Goal: Task Accomplishment & Management: Complete application form

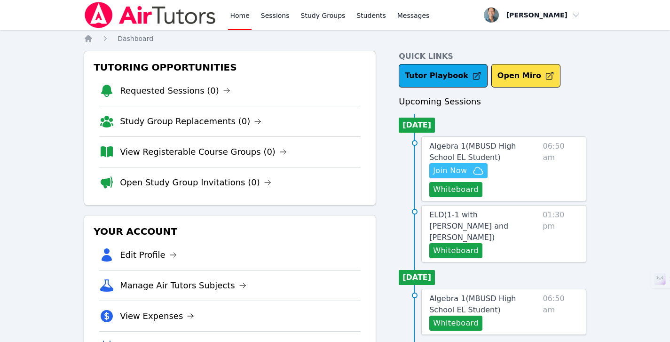
click at [450, 167] on span "Join Now" at bounding box center [450, 170] width 34 height 11
click at [449, 187] on button "Whiteboard" at bounding box center [455, 189] width 53 height 15
click at [317, 22] on link "Study Groups" at bounding box center [323, 15] width 48 height 30
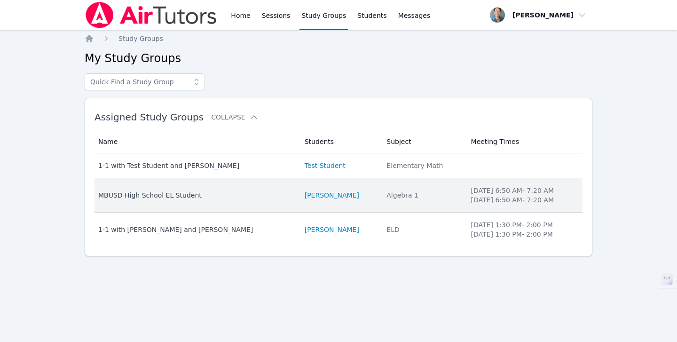
click at [254, 197] on div "MBUSD High School EL Student" at bounding box center [195, 194] width 195 height 9
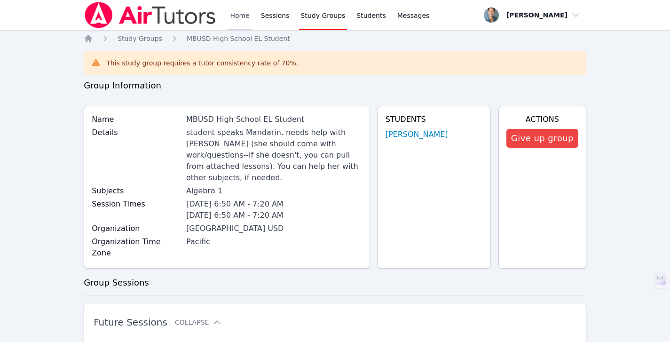
click at [243, 23] on link "Home" at bounding box center [239, 15] width 23 height 30
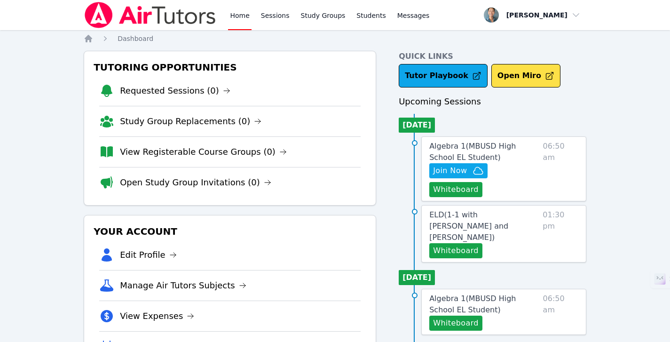
click at [418, 82] on link "Tutor Playbook" at bounding box center [442, 75] width 89 height 23
click at [357, 17] on link "Students" at bounding box center [370, 15] width 33 height 30
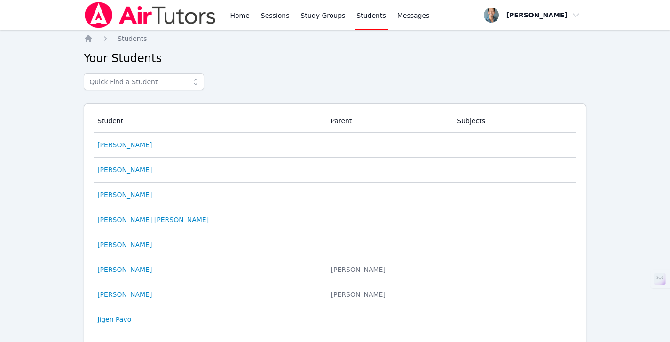
click at [296, 17] on div "Home Sessions Study Groups Students Messages" at bounding box center [329, 15] width 203 height 30
click at [309, 17] on link "Study Groups" at bounding box center [323, 15] width 48 height 30
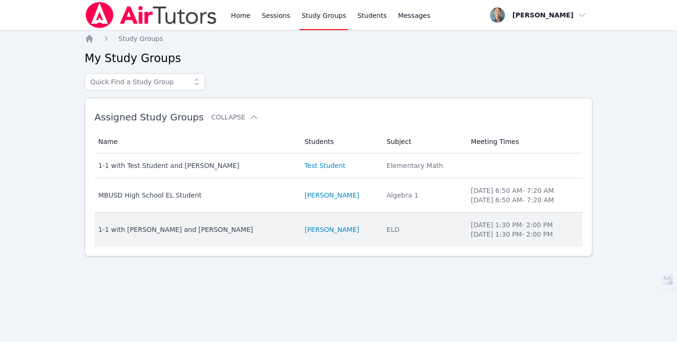
click at [197, 221] on td "Name 1-1 with Ethan Wu and Alan Zhang" at bounding box center [196, 229] width 204 height 34
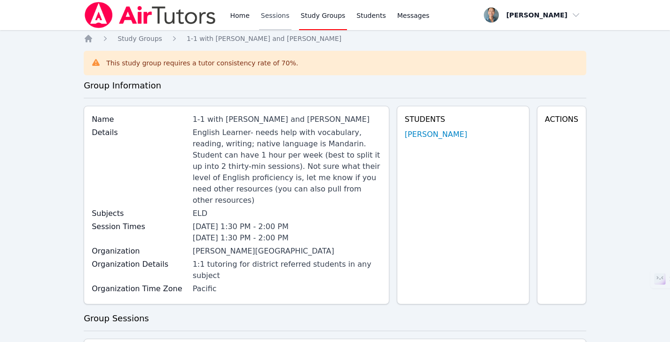
click at [271, 13] on link "Sessions" at bounding box center [275, 15] width 32 height 30
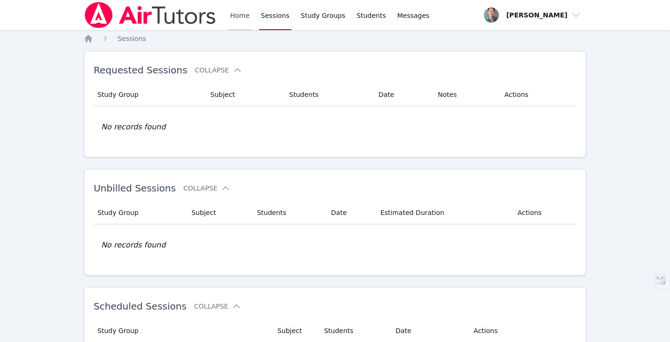
click at [250, 19] on link "Home" at bounding box center [239, 15] width 23 height 30
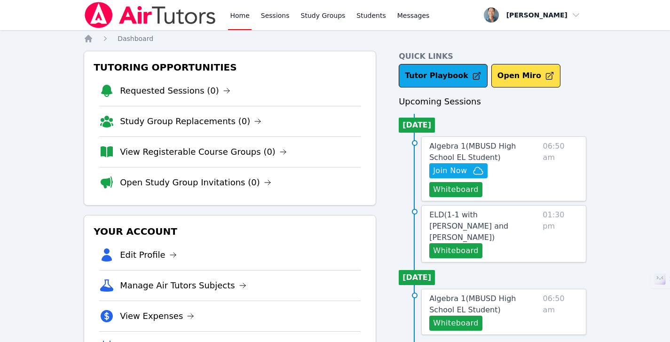
click at [483, 148] on span "Algebra 1 ( MBUSD High School EL Student )" at bounding box center [472, 151] width 86 height 20
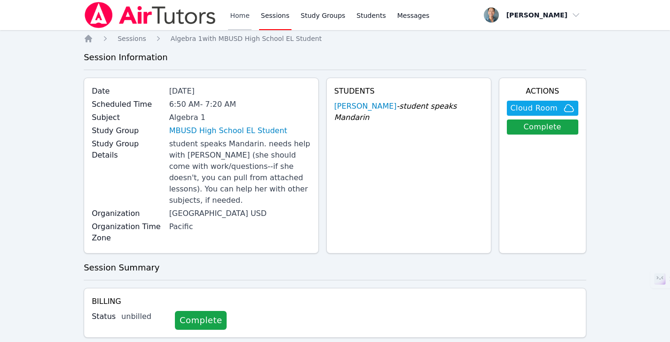
click at [248, 14] on link "Home" at bounding box center [239, 15] width 23 height 30
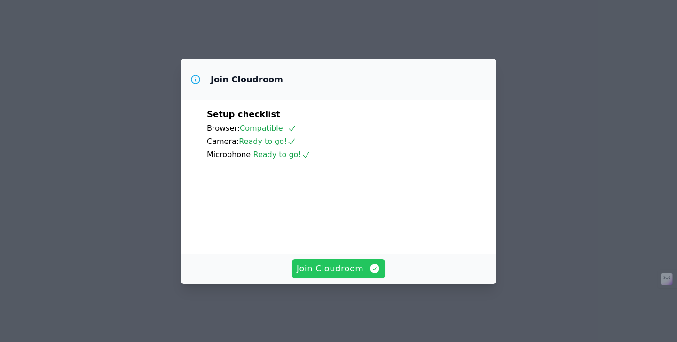
click at [348, 271] on span "Join Cloudroom" at bounding box center [338, 268] width 84 height 13
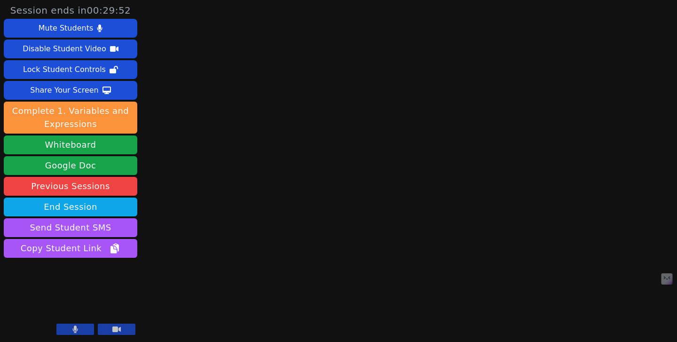
click at [109, 326] on button at bounding box center [117, 328] width 38 height 11
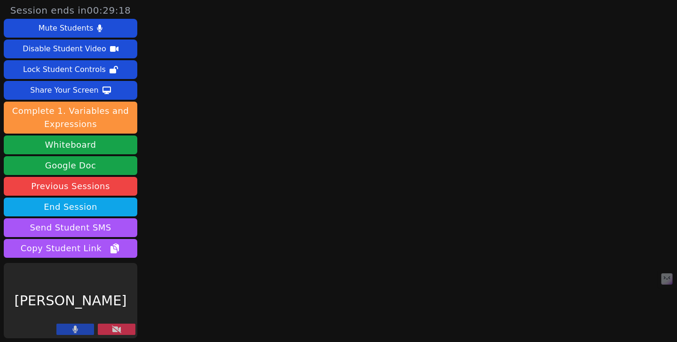
click at [118, 326] on icon at bounding box center [116, 329] width 9 height 8
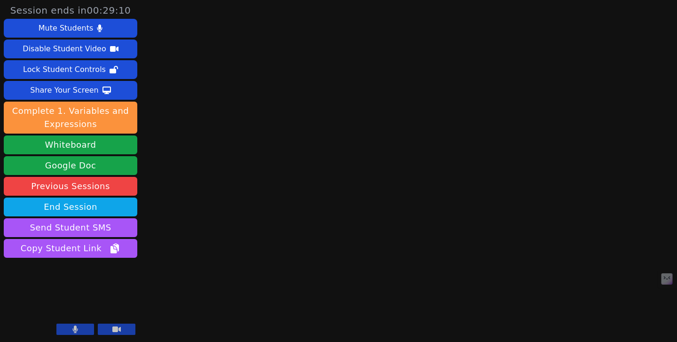
click at [126, 327] on button at bounding box center [117, 328] width 38 height 11
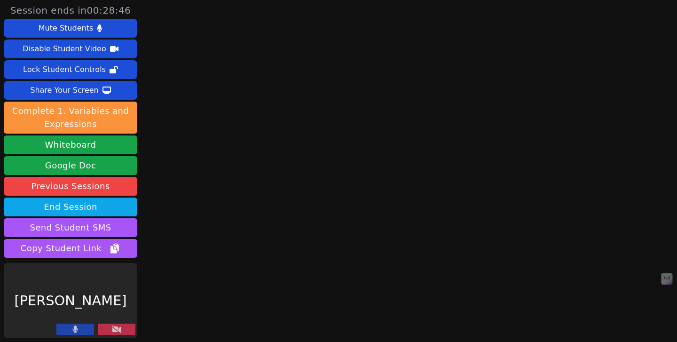
click at [125, 325] on button at bounding box center [117, 328] width 38 height 11
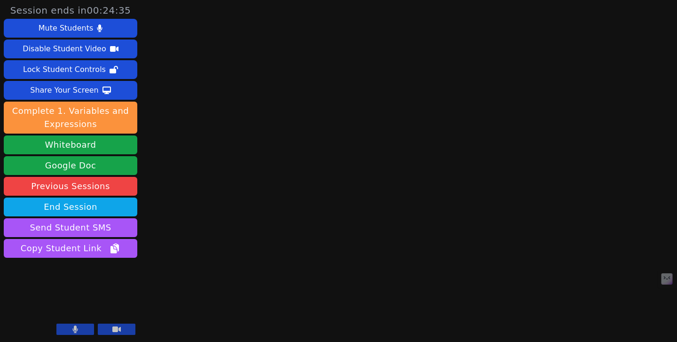
click at [123, 324] on button at bounding box center [117, 328] width 38 height 11
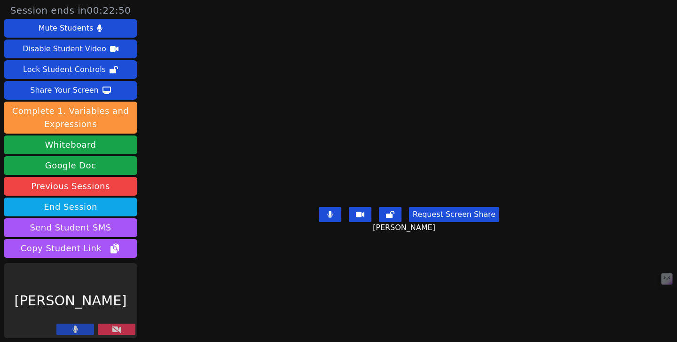
click at [117, 329] on icon at bounding box center [116, 329] width 9 height 8
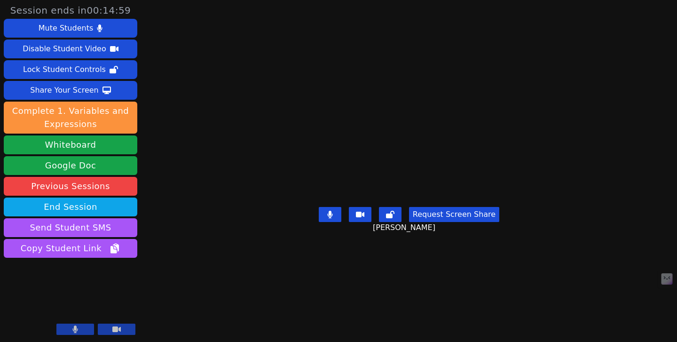
click at [74, 328] on icon at bounding box center [75, 329] width 5 height 8
click at [74, 328] on icon at bounding box center [74, 329] width 9 height 8
click at [335, 222] on button at bounding box center [330, 214] width 23 height 15
click at [332, 218] on icon at bounding box center [329, 214] width 9 height 8
click at [119, 328] on icon at bounding box center [116, 329] width 8 height 6
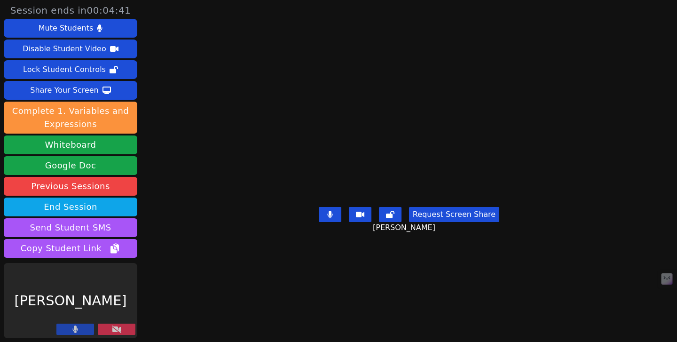
click at [116, 330] on icon at bounding box center [116, 329] width 9 height 8
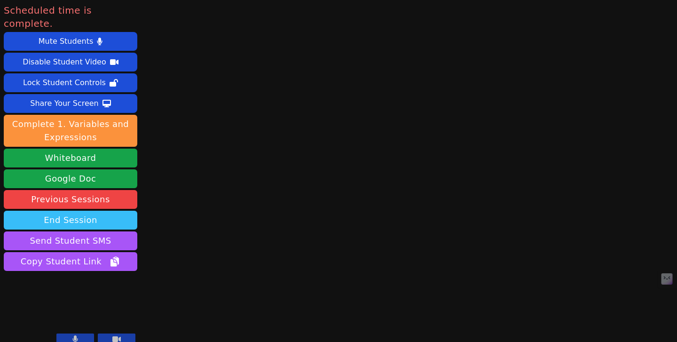
click at [96, 210] on button "End Session" at bounding box center [70, 219] width 133 height 19
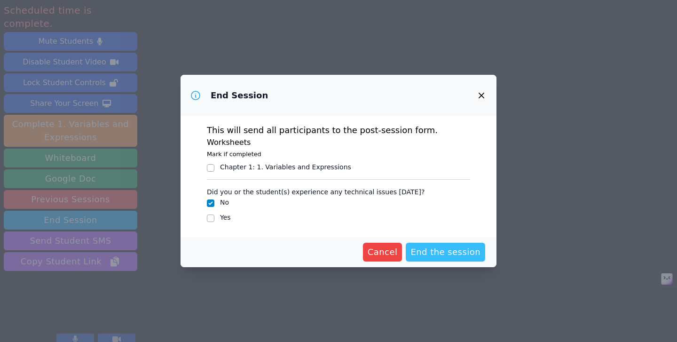
click at [444, 249] on span "End the session" at bounding box center [445, 251] width 70 height 13
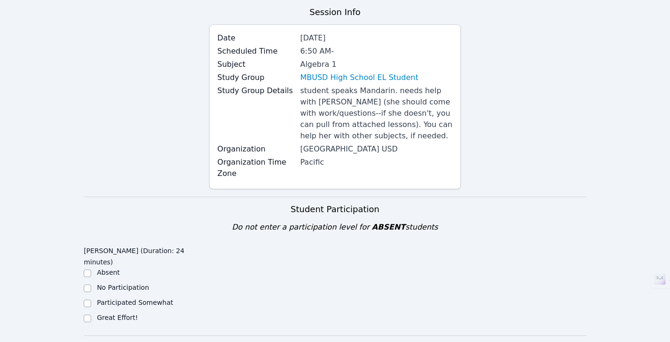
scroll to position [112, 0]
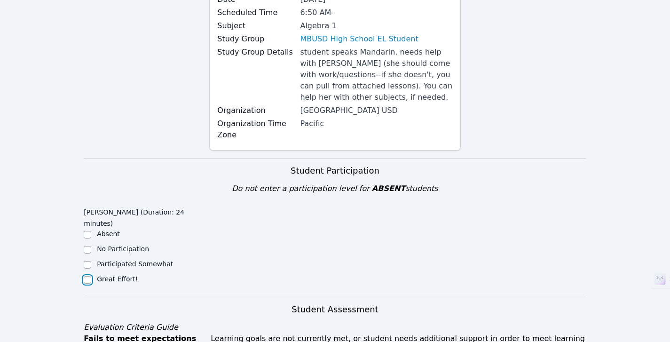
click at [90, 276] on input "Great Effort!" at bounding box center [88, 280] width 8 height 8
checkbox input "true"
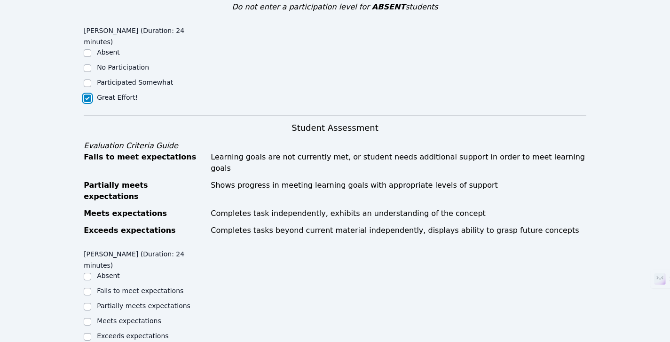
scroll to position [303, 0]
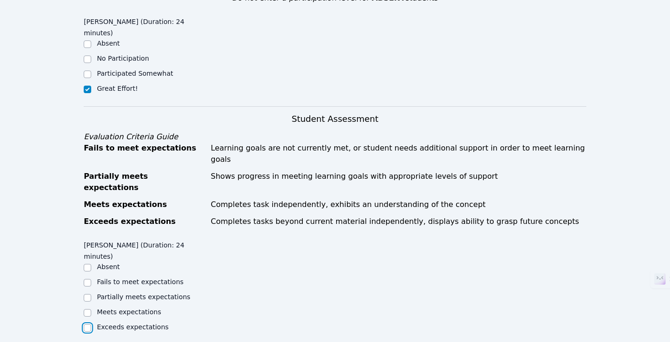
click at [88, 324] on input "Exceeds expectations" at bounding box center [88, 328] width 8 height 8
checkbox input "true"
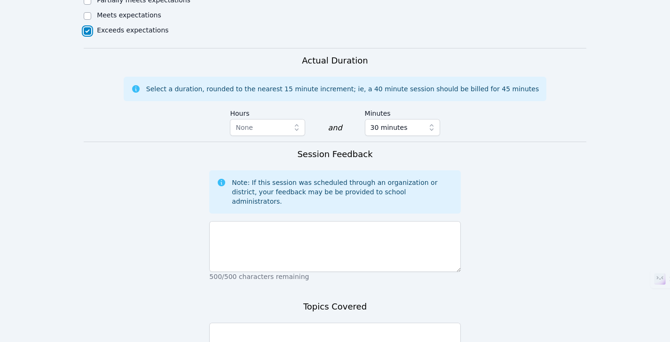
scroll to position [623, 0]
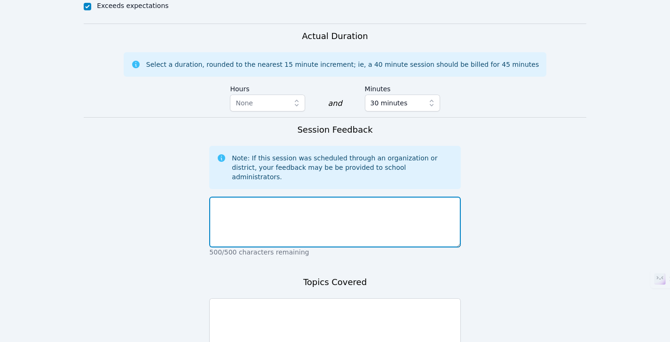
click at [335, 196] on textarea at bounding box center [334, 221] width 251 height 51
click at [332, 196] on textarea at bounding box center [334, 221] width 251 height 51
paste textarea "The student is a quick learner who adapted well to the first class. They were e…"
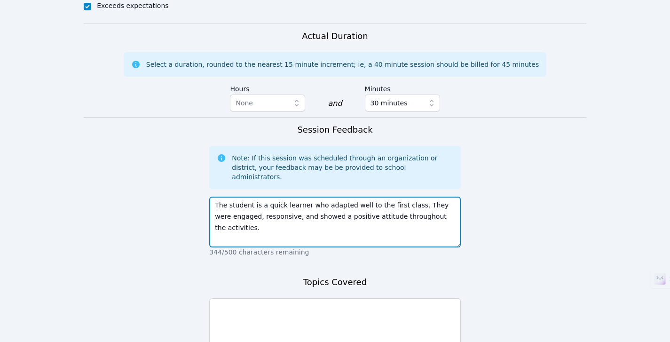
click at [327, 196] on textarea "The student is a quick learner who adapted well to the first class. They were e…" at bounding box center [334, 221] width 251 height 51
drag, startPoint x: 453, startPoint y: 160, endPoint x: 205, endPoint y: 134, distance: 248.9
click at [199, 136] on form "Student Participation Do not enter a participation level for ABSENT students [P…" at bounding box center [335, 28] width 502 height 763
paste textarea "attentive, engaged in the activities, and demonstrated a positive attitude thro…"
type textarea "The student is a quick learner who adapted well to the first class. They were a…"
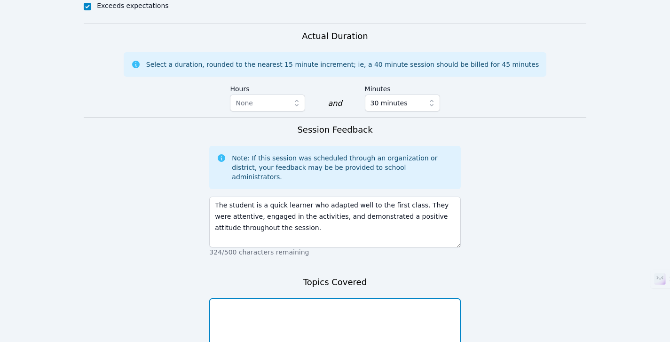
click at [286, 298] on textarea at bounding box center [334, 323] width 251 height 51
paste textarea "In this lesson, we went over introductions, practiced how to use the Miro board…"
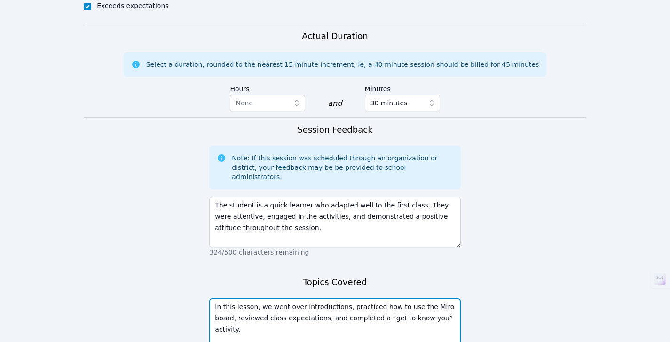
type textarea "In this lesson, we went over introductions, practiced how to use the Miro board…"
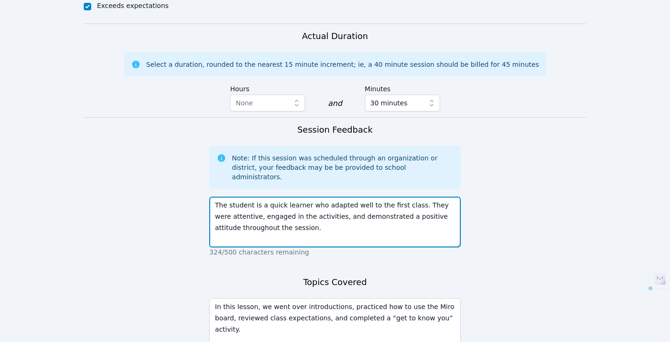
drag, startPoint x: 256, startPoint y: 158, endPoint x: 154, endPoint y: 124, distance: 107.6
click at [154, 124] on form "Student Participation Do not enter a participation level for ABSENT students [P…" at bounding box center [335, 28] width 502 height 763
paste textarea "She was"
type textarea "The student is a quick learner who adapted well to the first class. She was att…"
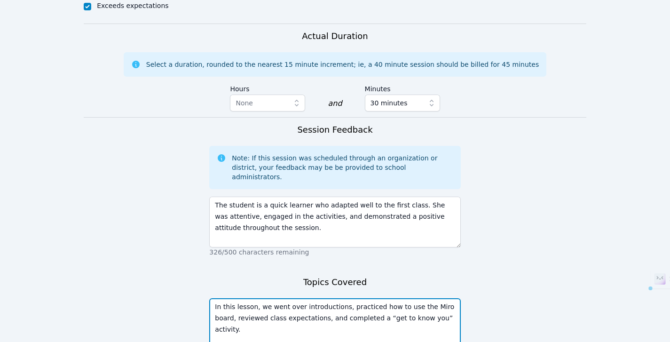
drag, startPoint x: 286, startPoint y: 283, endPoint x: 148, endPoint y: 233, distance: 146.1
click at [149, 234] on form "Student Participation Do not enter a participation level for ABSENT students [P…" at bounding box center [335, 28] width 502 height 763
click at [139, 214] on form "Student Participation Do not enter a participation level for ABSENT students [P…" at bounding box center [335, 28] width 502 height 763
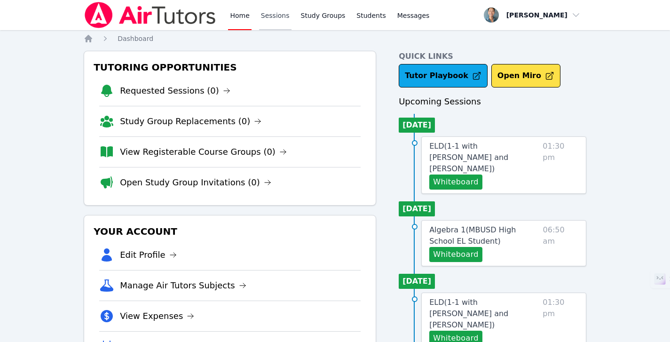
click at [274, 18] on link "Sessions" at bounding box center [275, 15] width 32 height 30
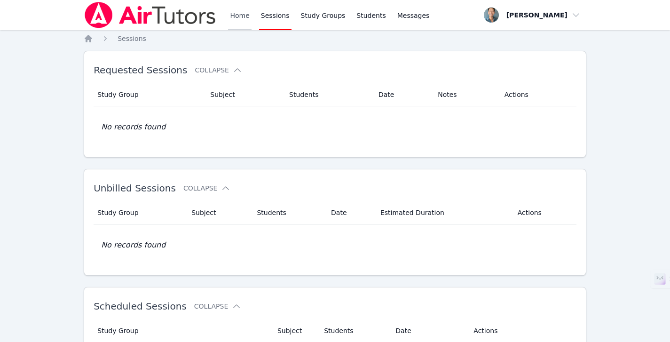
click at [247, 22] on link "Home" at bounding box center [239, 15] width 23 height 30
